Goal: Transaction & Acquisition: Book appointment/travel/reservation

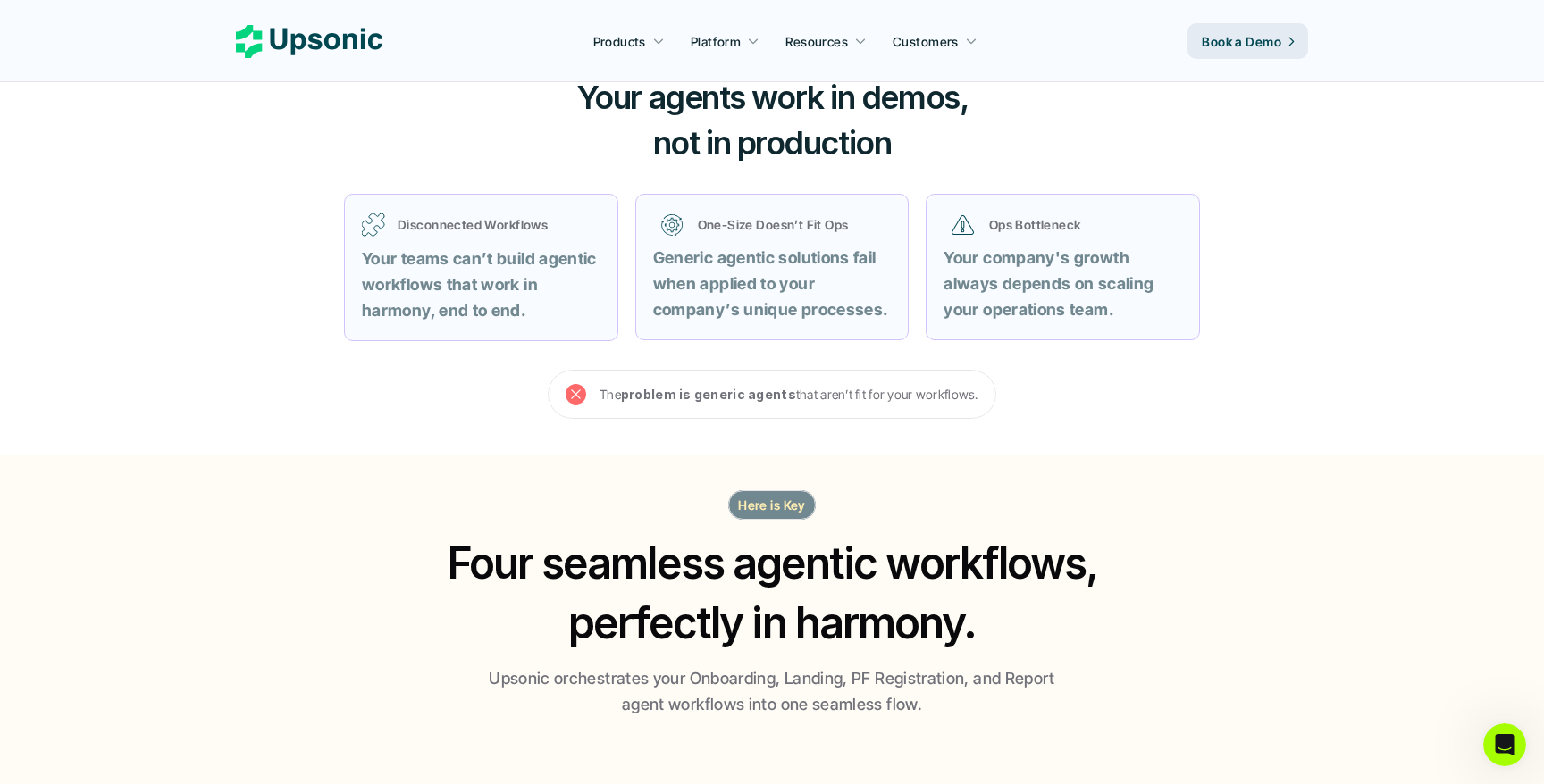
scroll to position [687, 0]
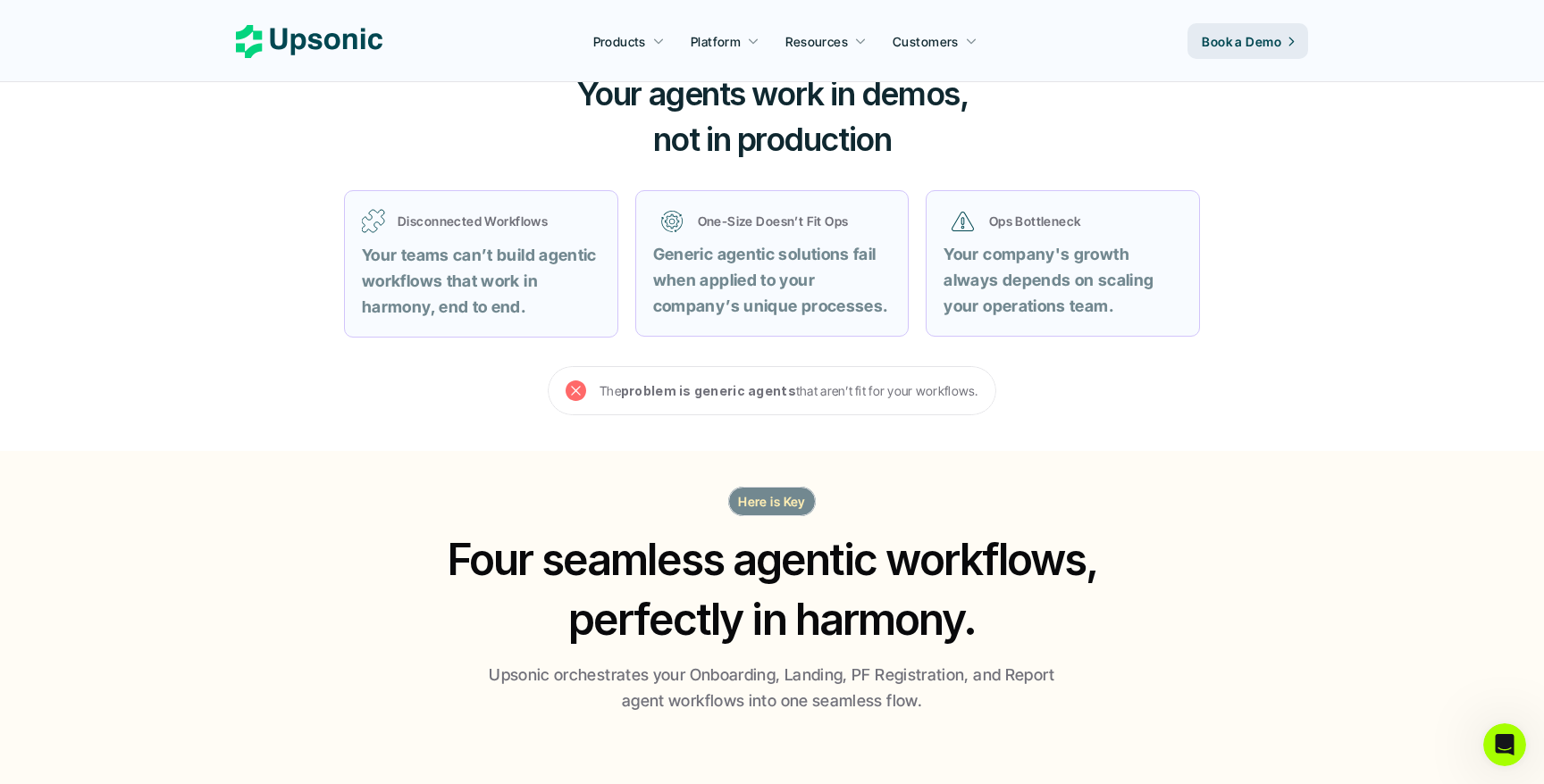
drag, startPoint x: 599, startPoint y: 393, endPoint x: 988, endPoint y: 390, distance: 389.0
click at [987, 390] on div "The problem is generic agents that aren’t fit for your workflows." at bounding box center [772, 391] width 448 height 49
click at [1288, 418] on div "Your agents work in demos, not in production Disconnected Workflows Your teams …" at bounding box center [771, 244] width 1072 height 414
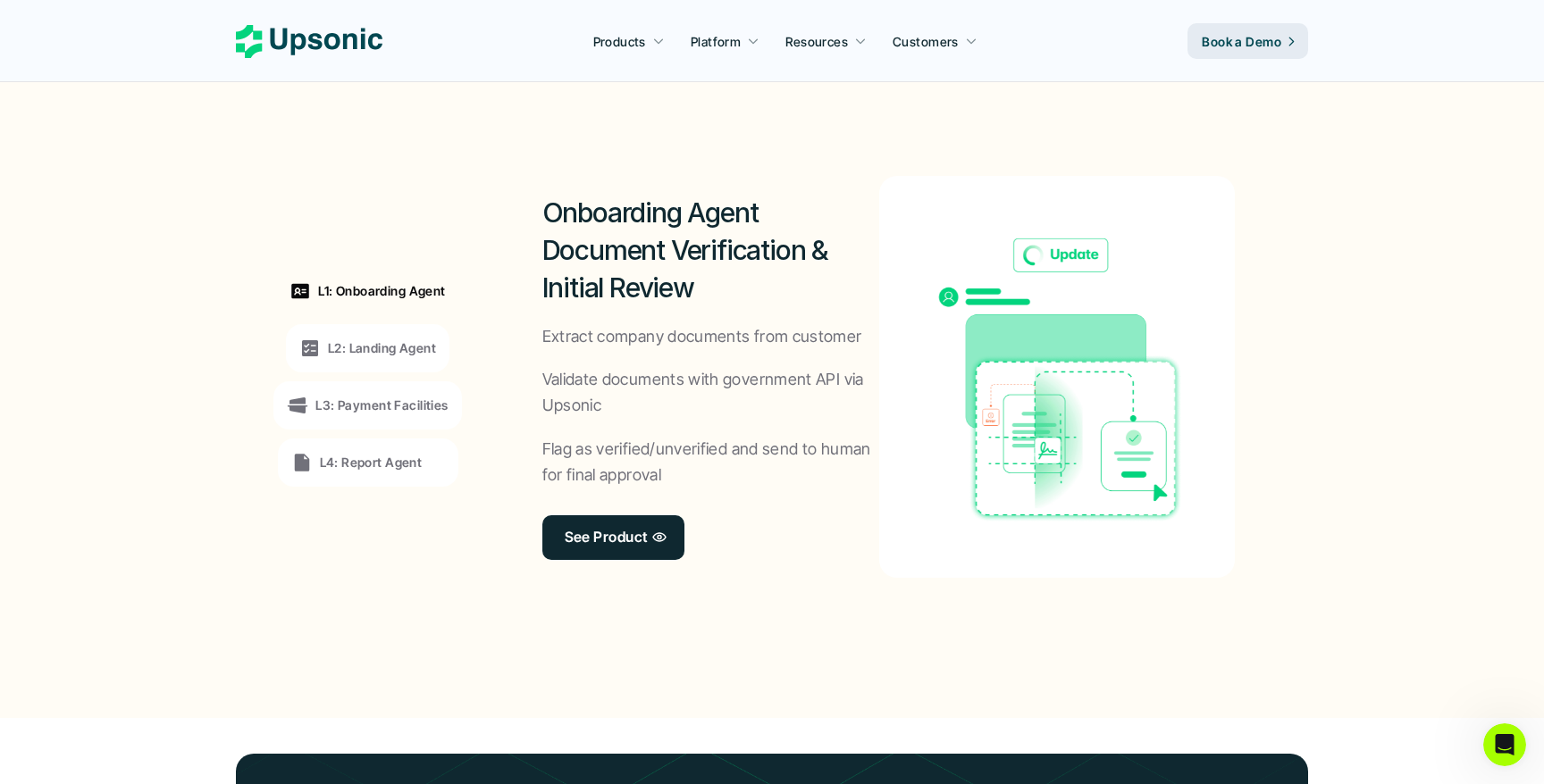
scroll to position [1332, 0]
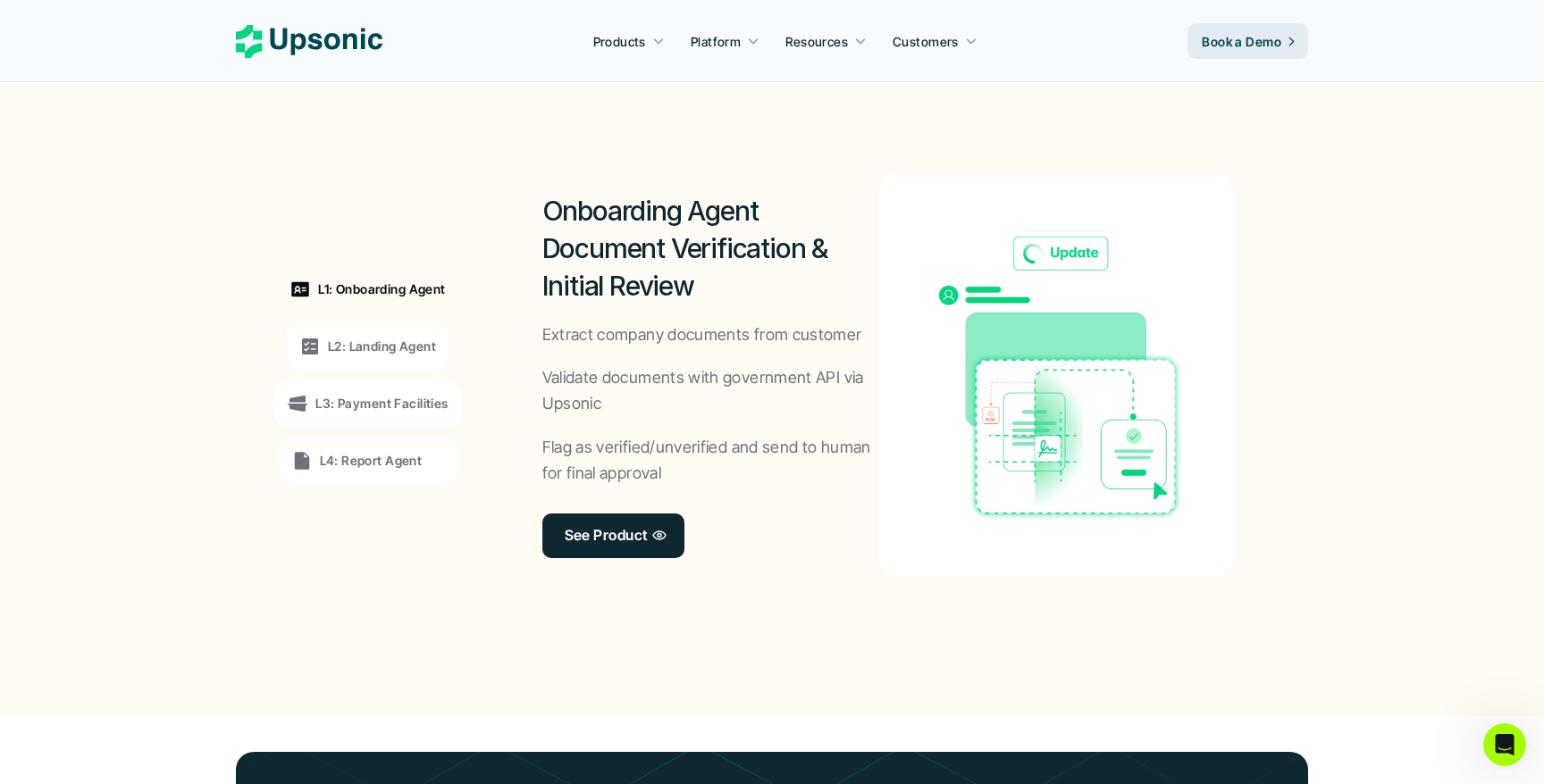
click at [384, 341] on p "L2: Landing Agent" at bounding box center [382, 346] width 108 height 19
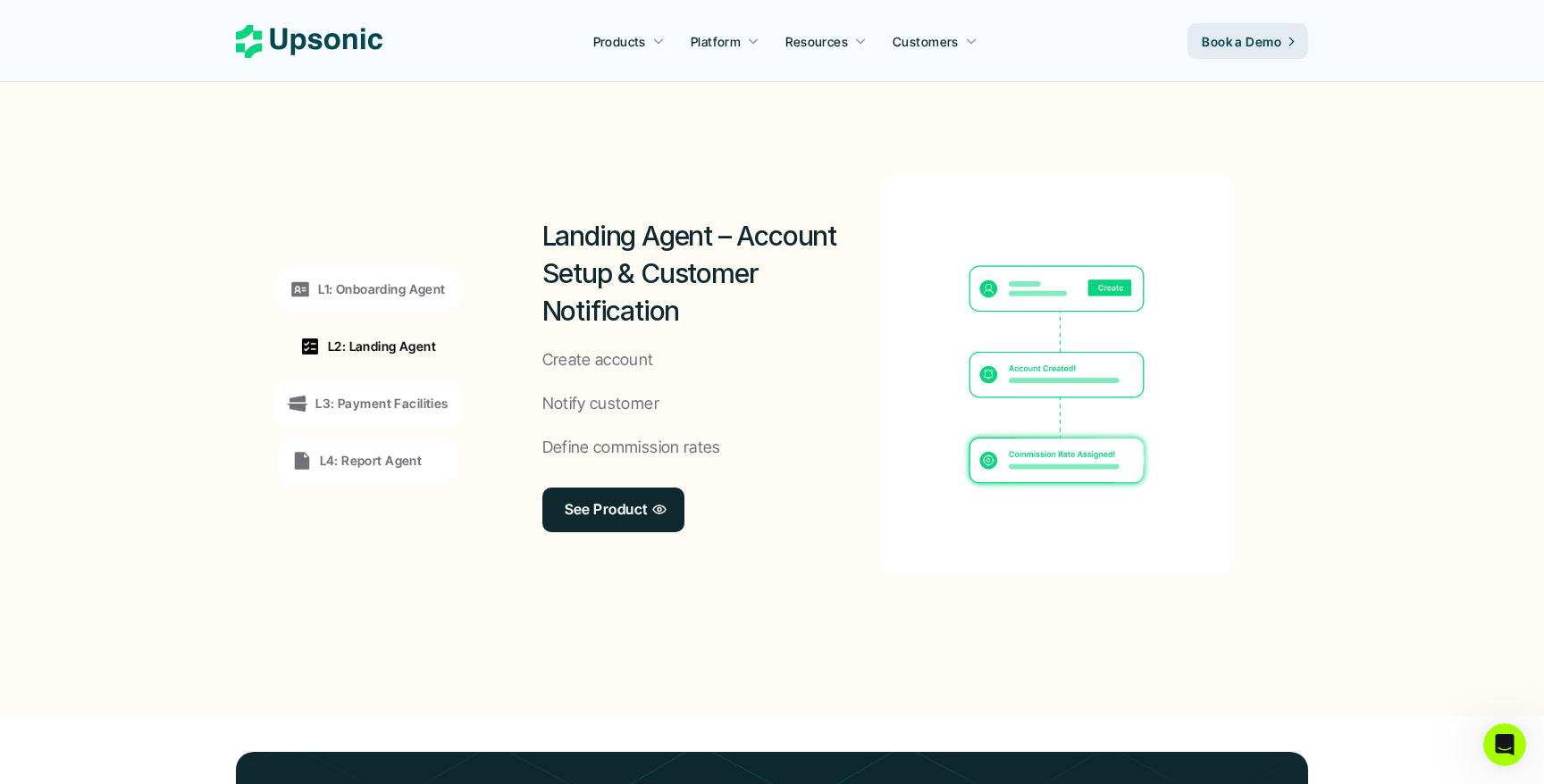
click at [384, 385] on div "L3: Payment Facilities" at bounding box center [367, 403] width 188 height 48
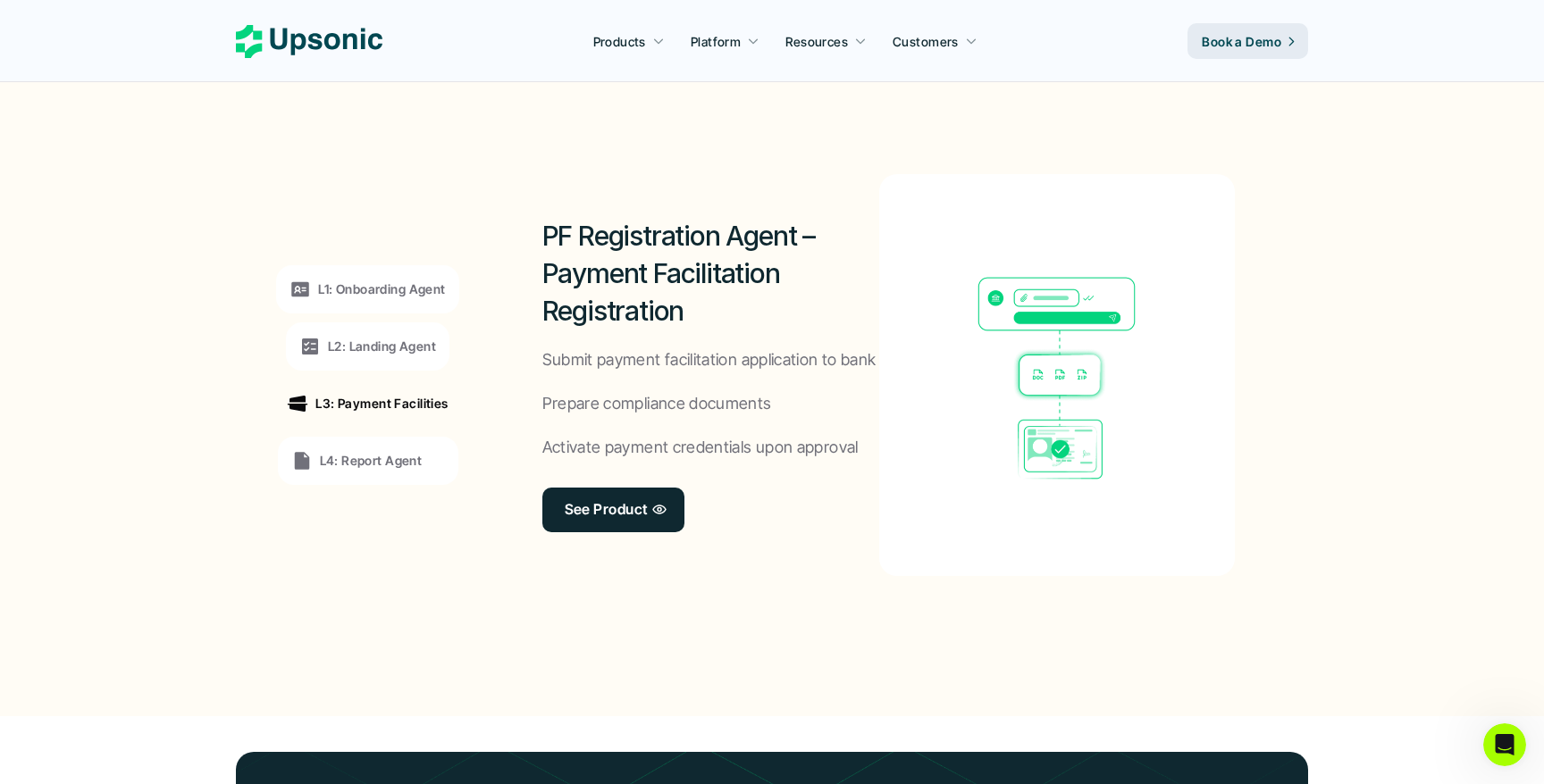
click at [352, 462] on p "L4: Report Agent" at bounding box center [371, 460] width 103 height 19
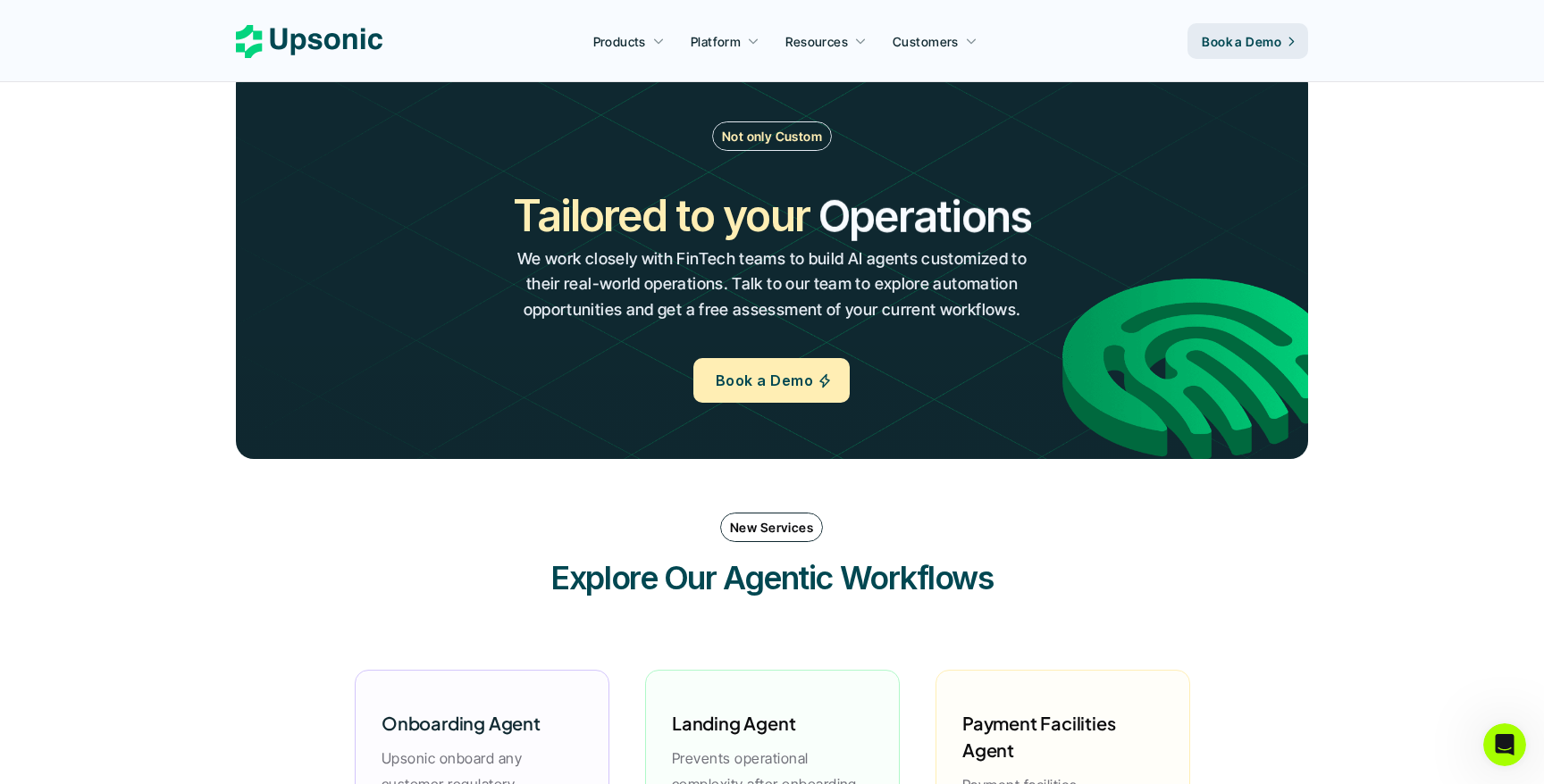
scroll to position [1878, 0]
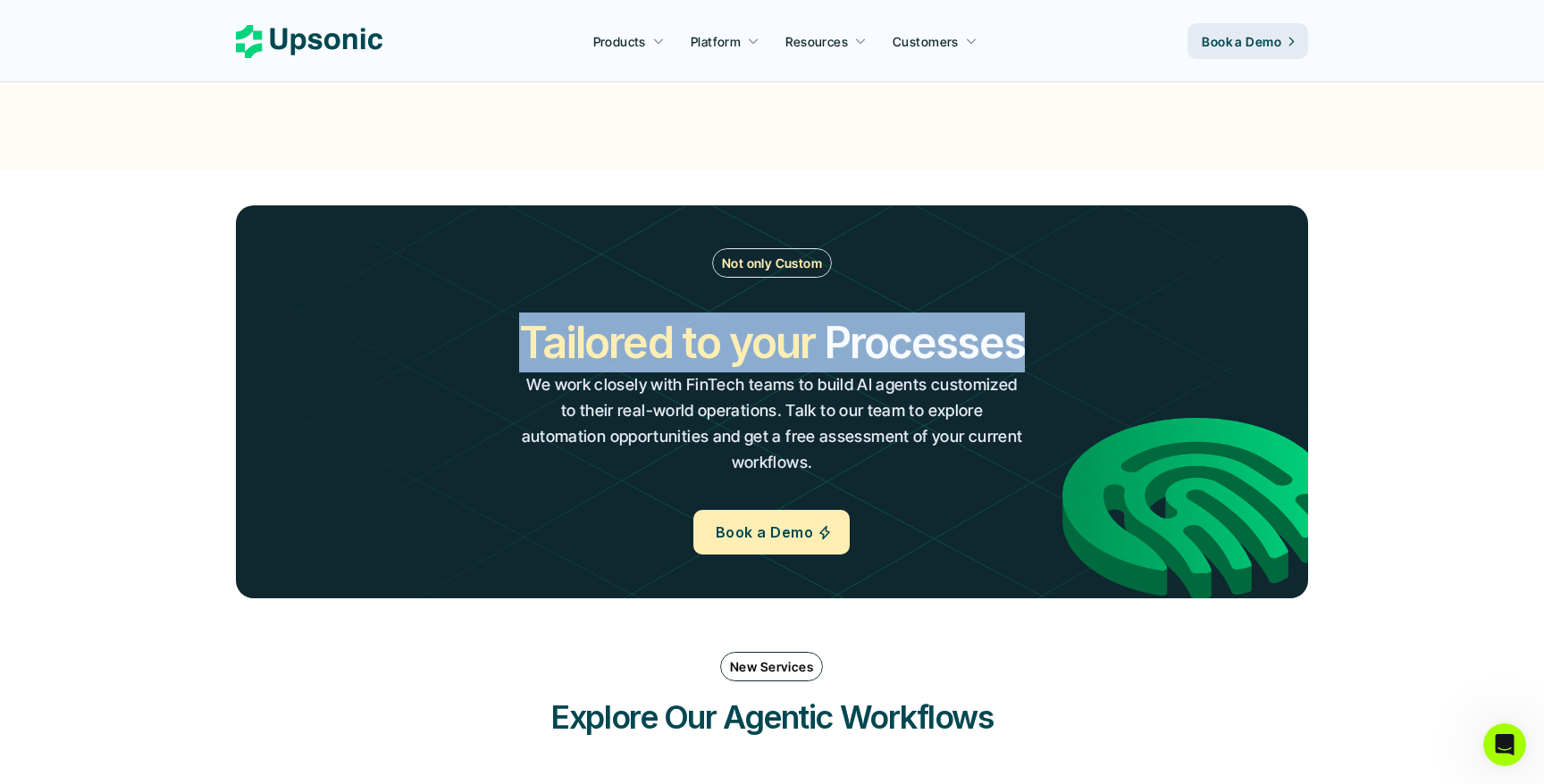
drag, startPoint x: 517, startPoint y: 350, endPoint x: 1036, endPoint y: 341, distance: 519.1
click at [1036, 341] on div "Tailored to your Workflows Operations Processes Workflows We work closely with …" at bounding box center [772, 393] width 570 height 162
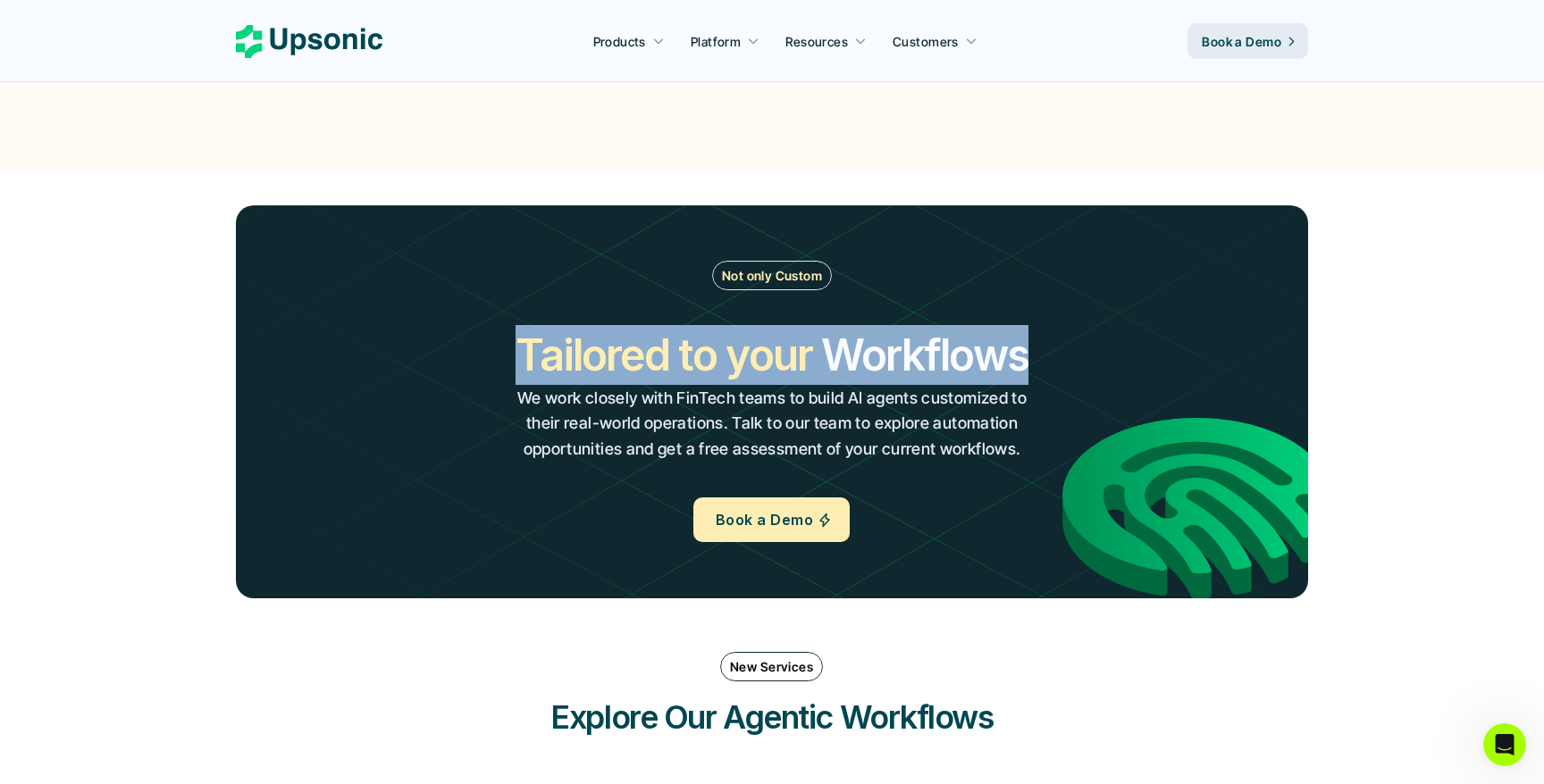
click at [1097, 339] on div "Not only Custom Tailored to your Workflows Operations Processes Workflows We wo…" at bounding box center [772, 401] width 965 height 281
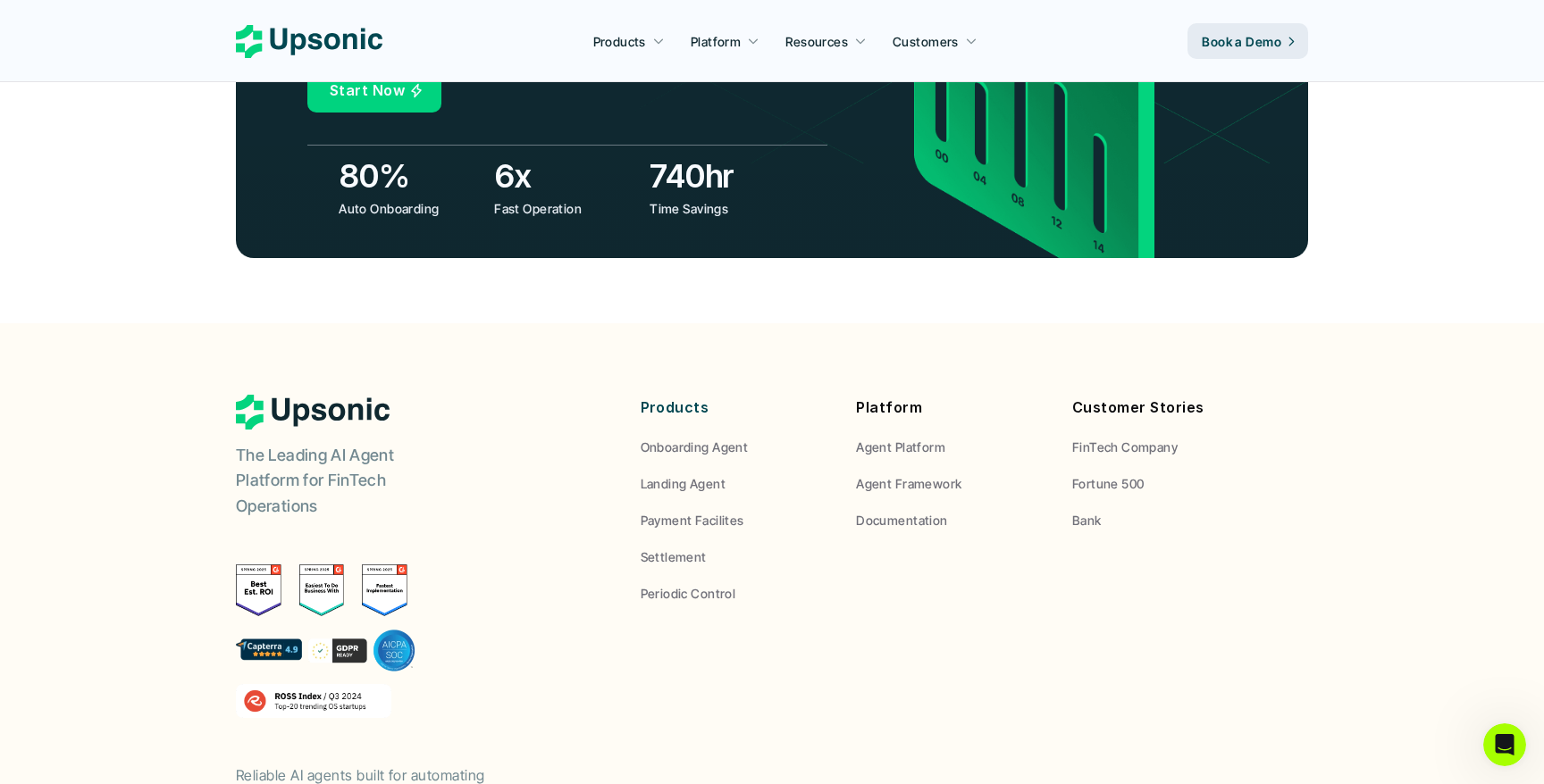
scroll to position [6663, 0]
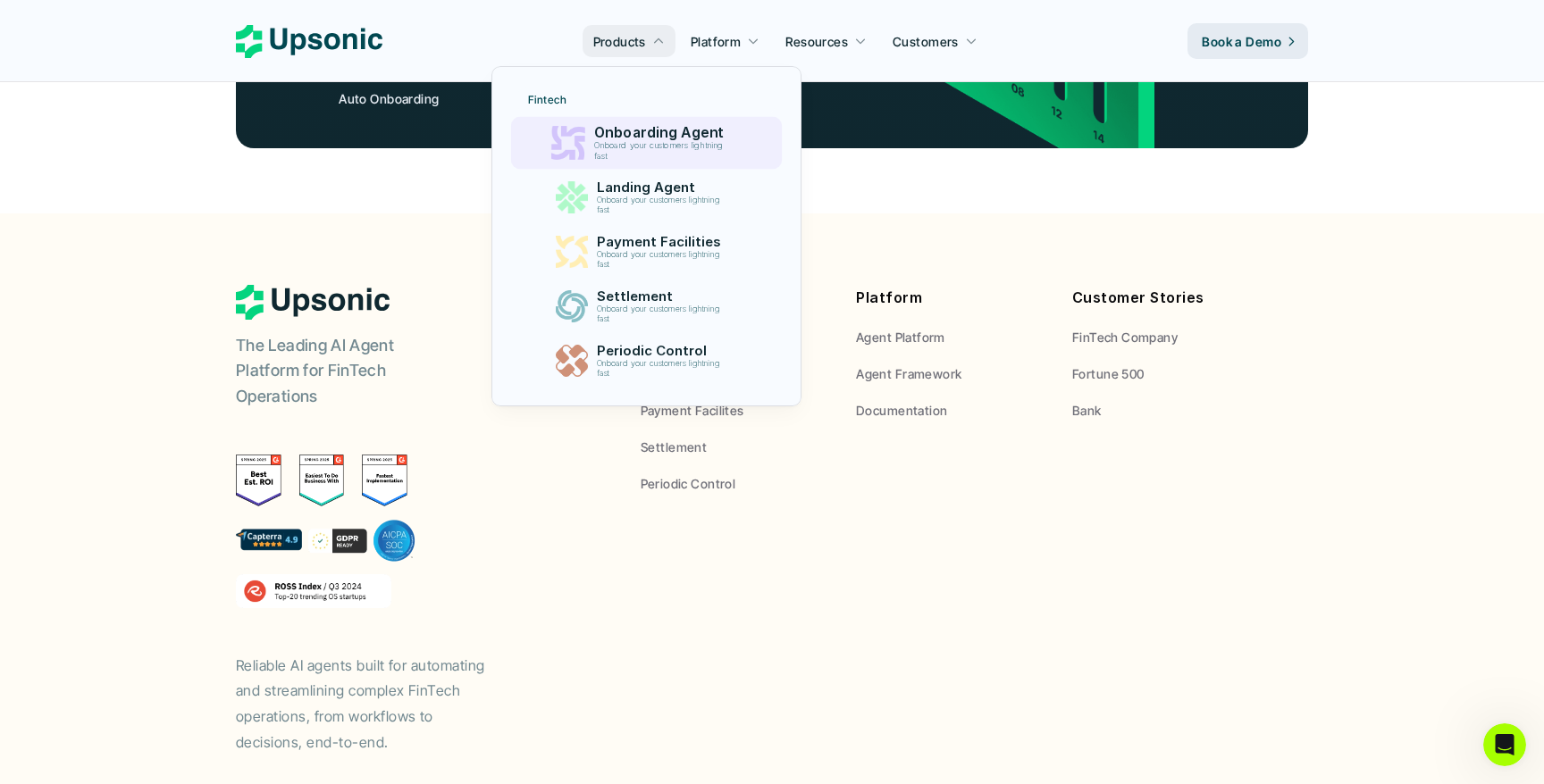
click at [613, 119] on link "Onboarding Agent Onboard your customers lightning fast" at bounding box center [645, 143] width 271 height 53
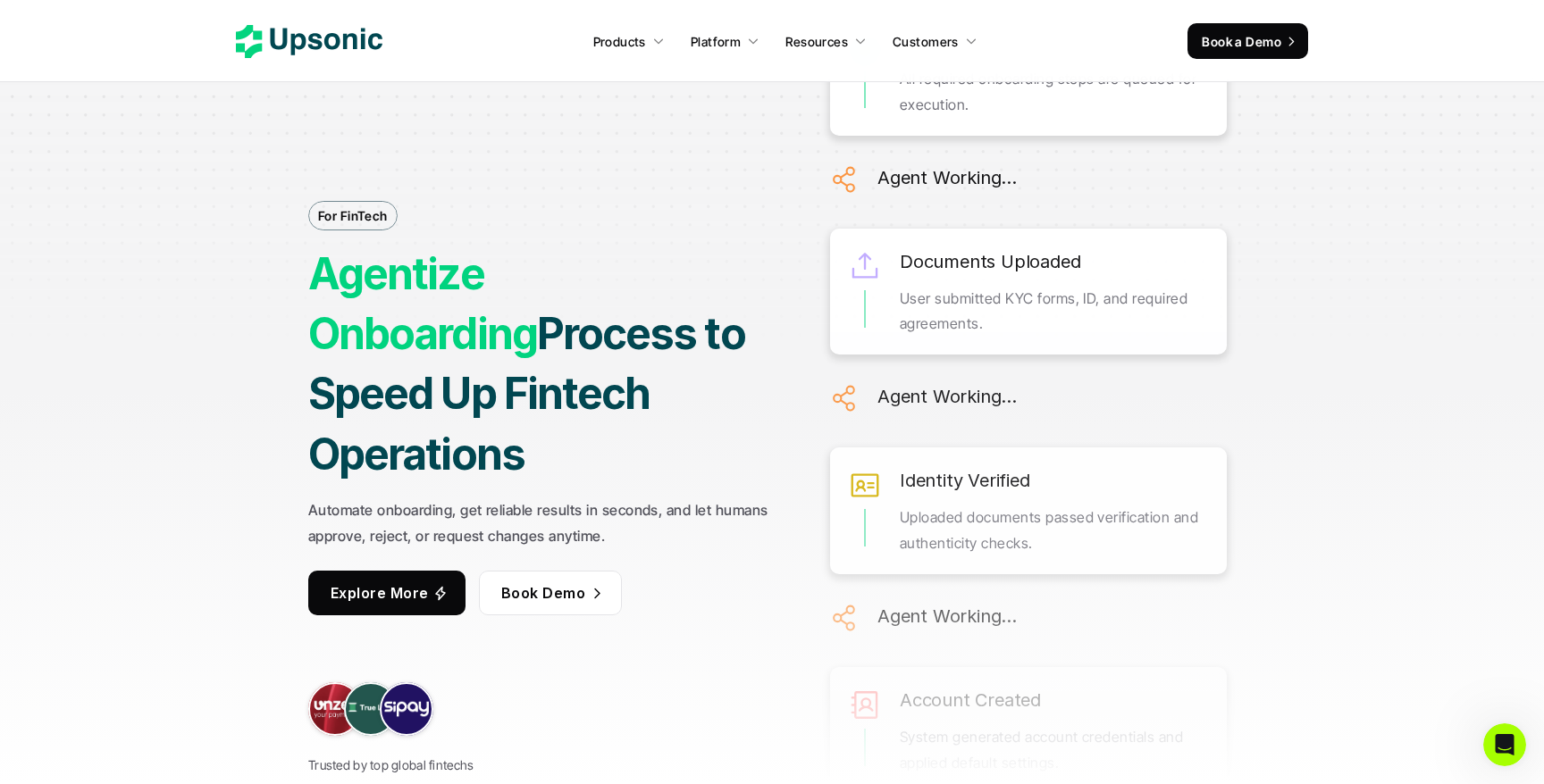
click at [1340, 143] on div "For FinTech Agentize Onboarding Process to Speed Up Fintech Operations Automate…" at bounding box center [771, 392] width 1340 height 784
click at [551, 581] on p "Book Demo" at bounding box center [543, 593] width 84 height 26
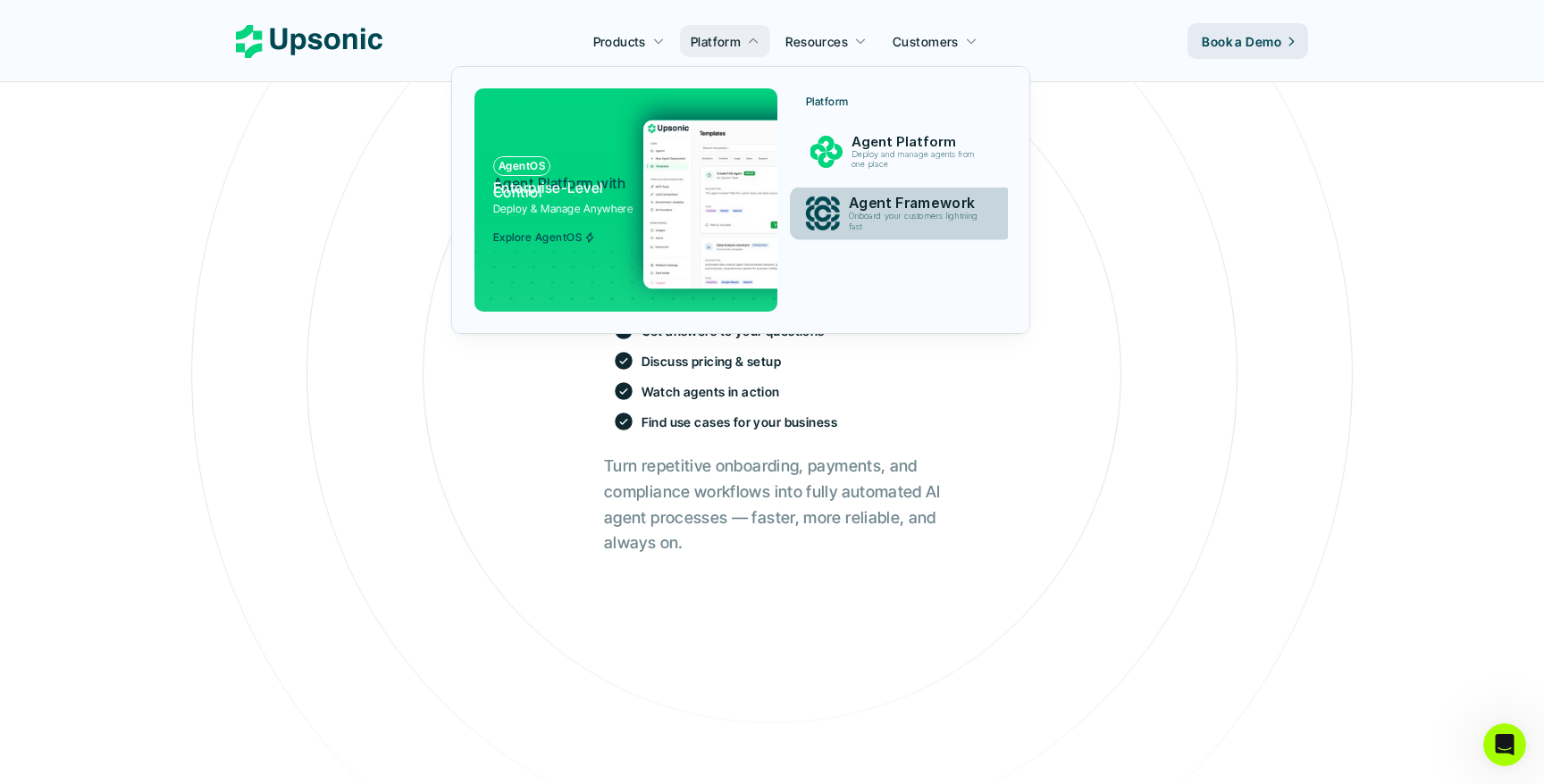
click at [872, 212] on p "Onboard your customers lightning fast" at bounding box center [917, 222] width 137 height 21
